Goal: Task Accomplishment & Management: Manage account settings

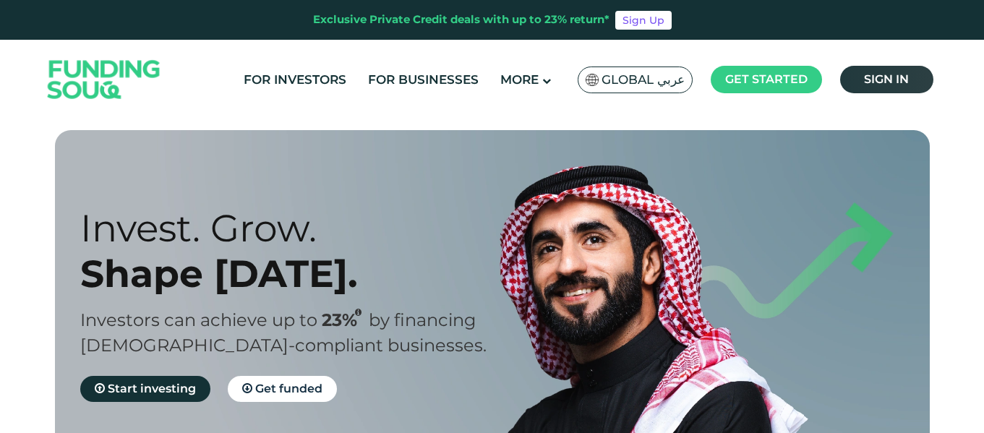
click at [855, 82] on link "Sign in" at bounding box center [886, 79] width 93 height 27
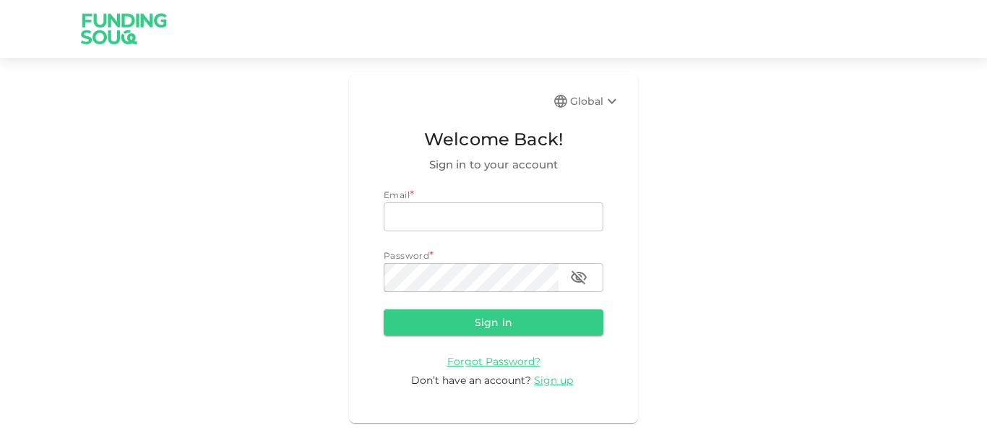
type input "[EMAIL_ADDRESS][PERSON_NAME][DOMAIN_NAME]"
click at [520, 314] on button "Sign in" at bounding box center [494, 322] width 220 height 26
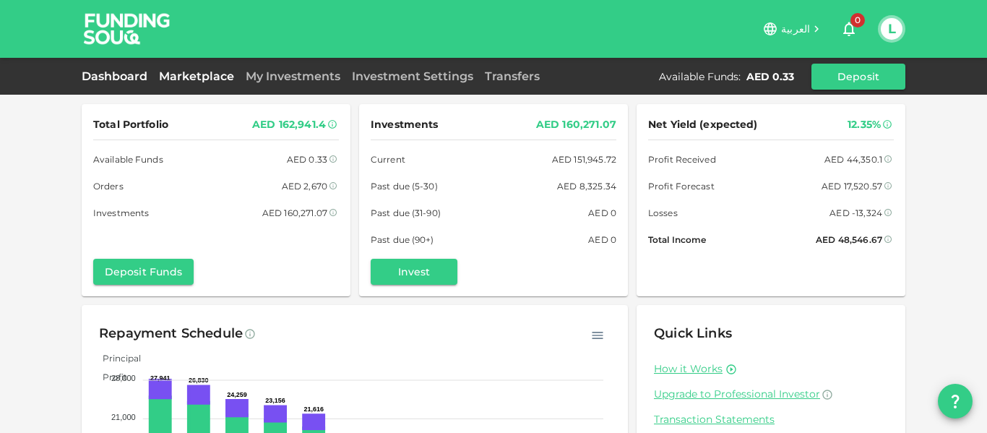
click at [172, 77] on link "Marketplace" at bounding box center [196, 76] width 87 height 14
